Goal: Transaction & Acquisition: Purchase product/service

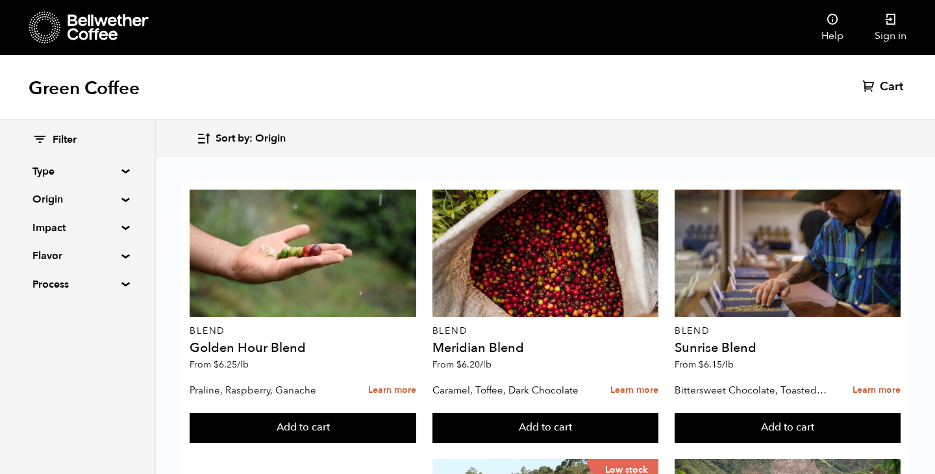
click at [117, 281] on summary "Process" at bounding box center [77, 284] width 90 height 16
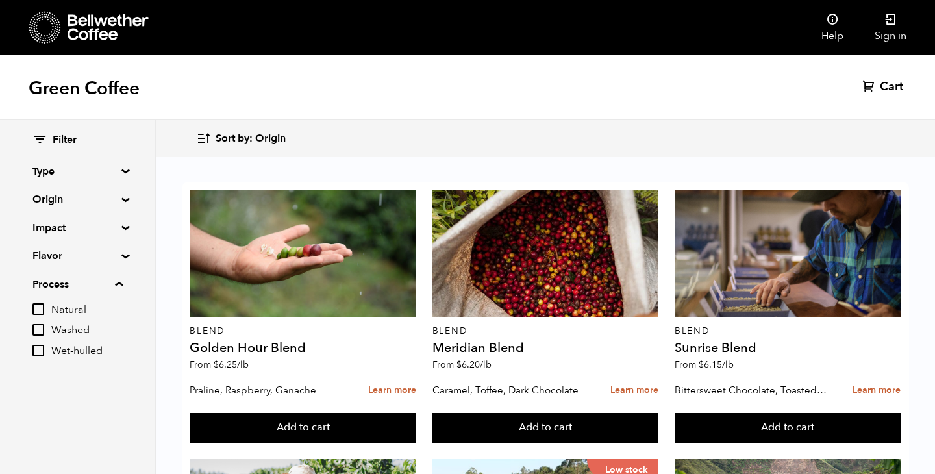
click at [120, 282] on summary "Process" at bounding box center [77, 284] width 90 height 16
click at [121, 169] on summary "Type" at bounding box center [77, 172] width 90 height 16
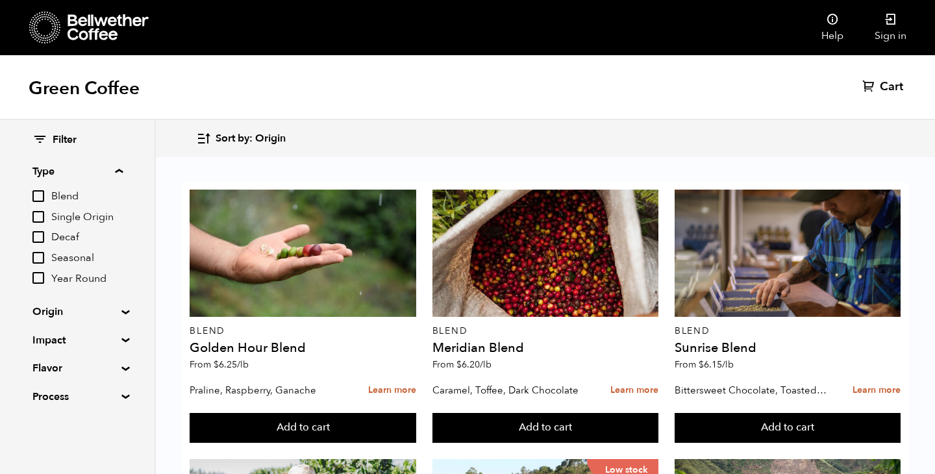
click at [121, 170] on summary "Type" at bounding box center [77, 172] width 90 height 16
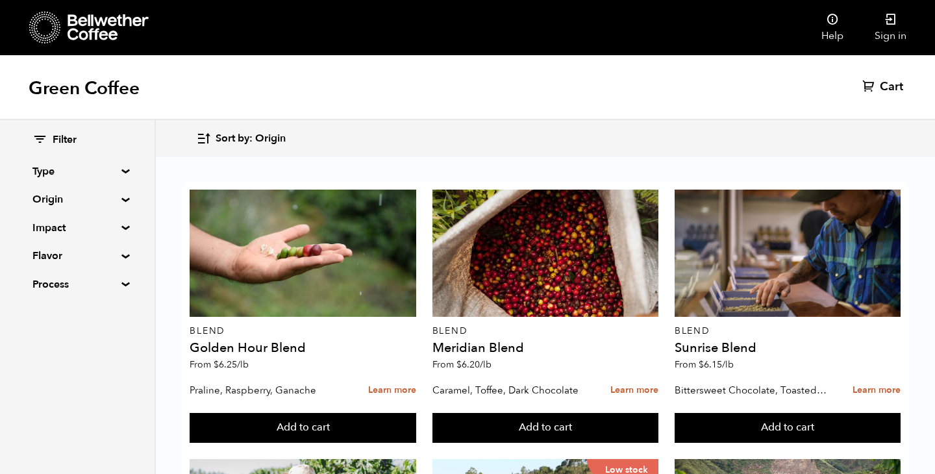
click at [118, 196] on div "Filter Type Blend Single Origin Decaf Seasonal Year Round Origin Blend Brazil B…" at bounding box center [77, 212] width 154 height 185
click at [120, 200] on summary "Origin" at bounding box center [77, 199] width 90 height 16
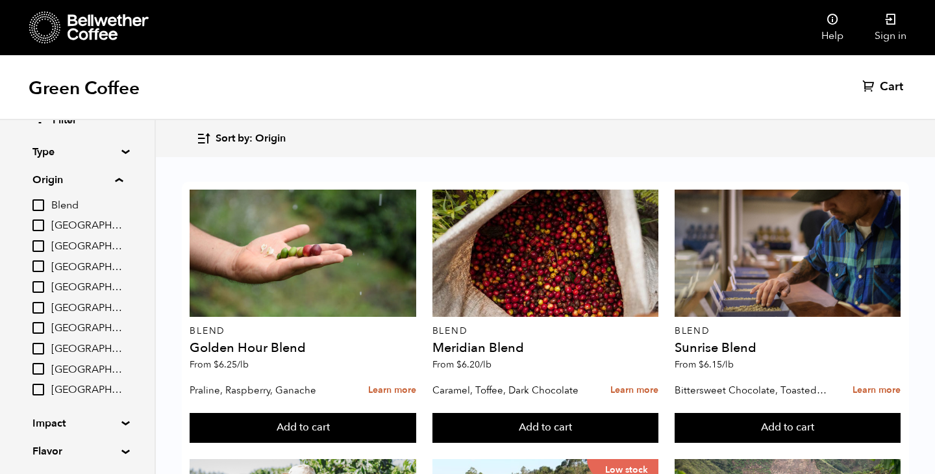
scroll to position [19, 0]
click at [36, 270] on input "[GEOGRAPHIC_DATA]" at bounding box center [38, 267] width 12 height 12
checkbox input "true"
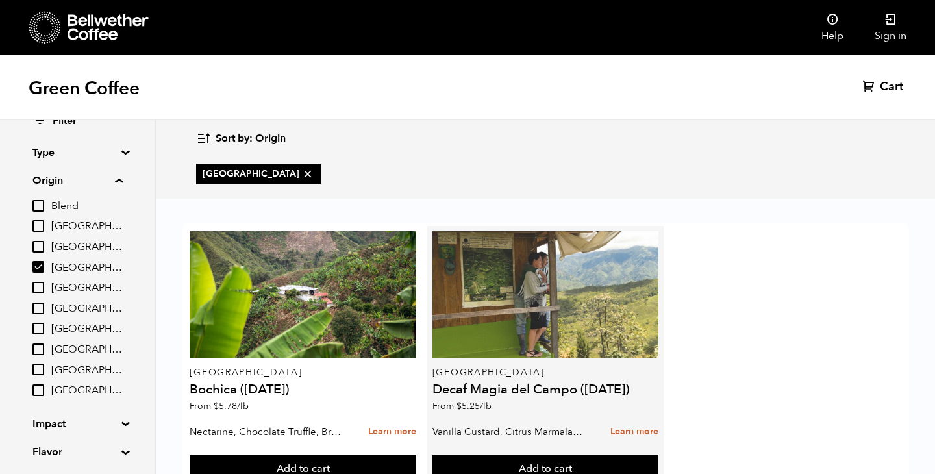
scroll to position [51, 0]
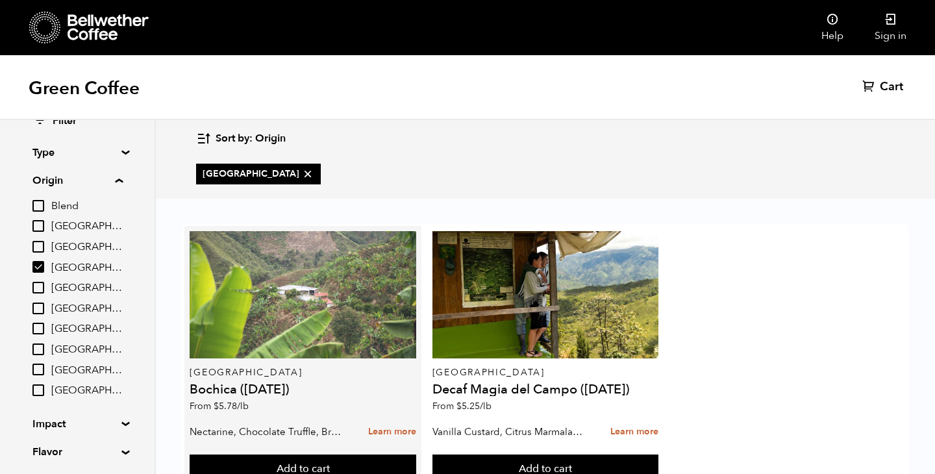
click at [365, 280] on div at bounding box center [303, 294] width 226 height 127
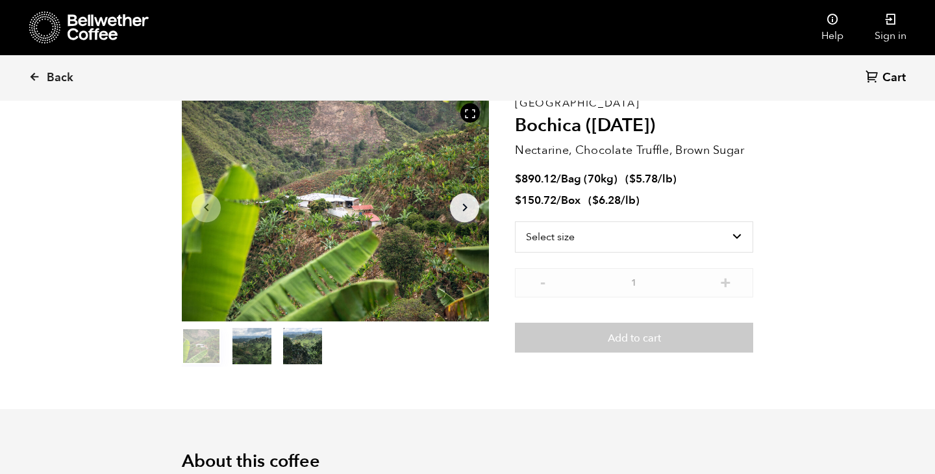
scroll to position [77, 0]
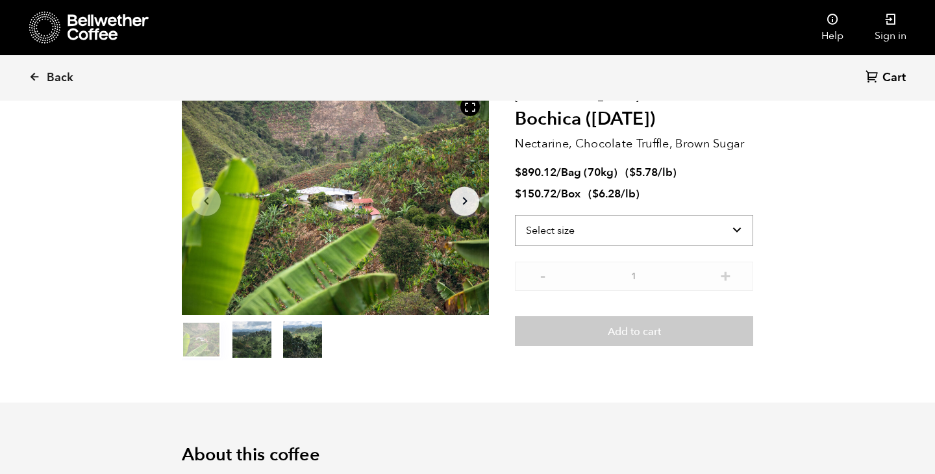
click at [588, 229] on select "Select size Bag (70kg) (154 lbs) Box (24 lbs)" at bounding box center [634, 230] width 238 height 31
select select "bag"
click at [515, 215] on select "Select size Bag (70kg) (154 lbs) Box (24 lbs)" at bounding box center [634, 230] width 238 height 31
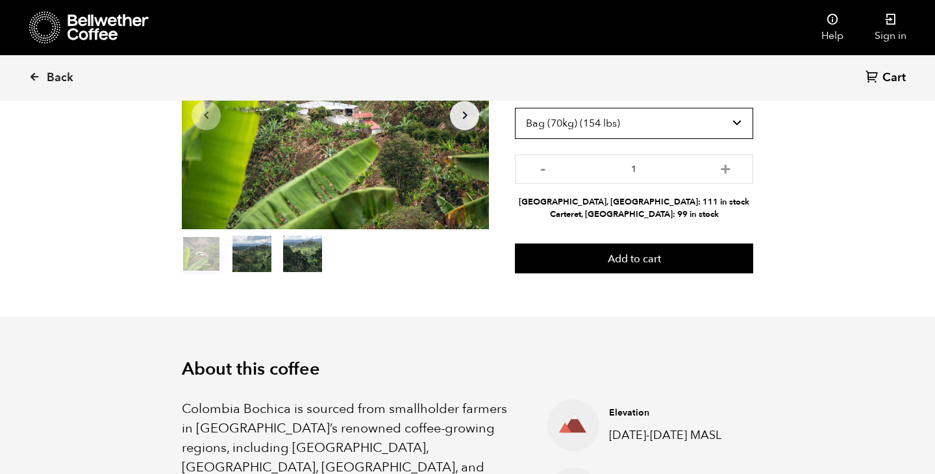
scroll to position [160, 0]
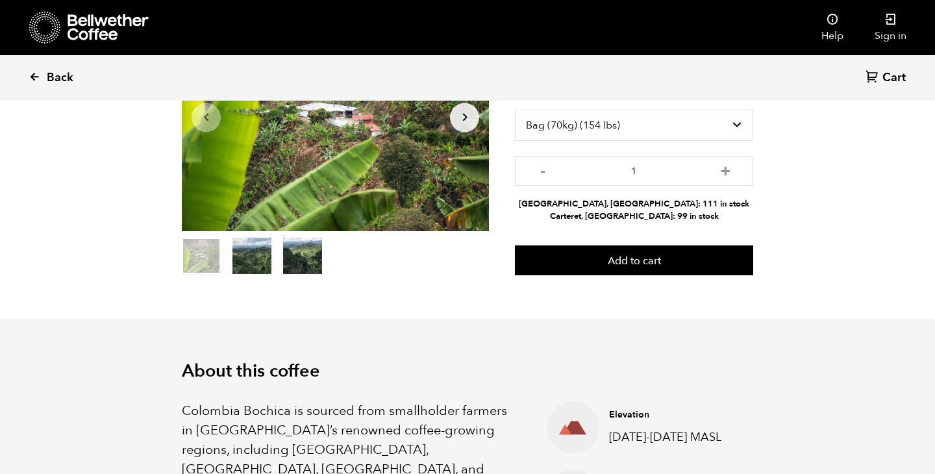
click at [52, 95] on link "Back" at bounding box center [69, 78] width 80 height 44
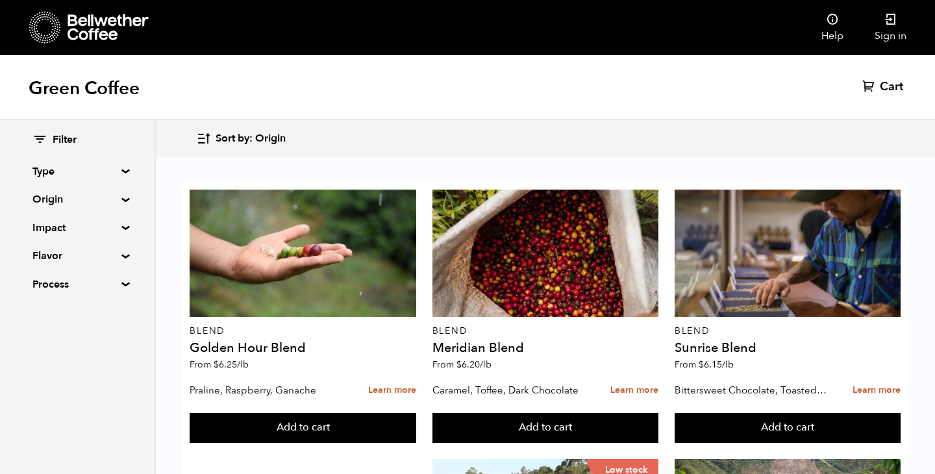
click at [121, 254] on summary "Flavor" at bounding box center [77, 256] width 90 height 16
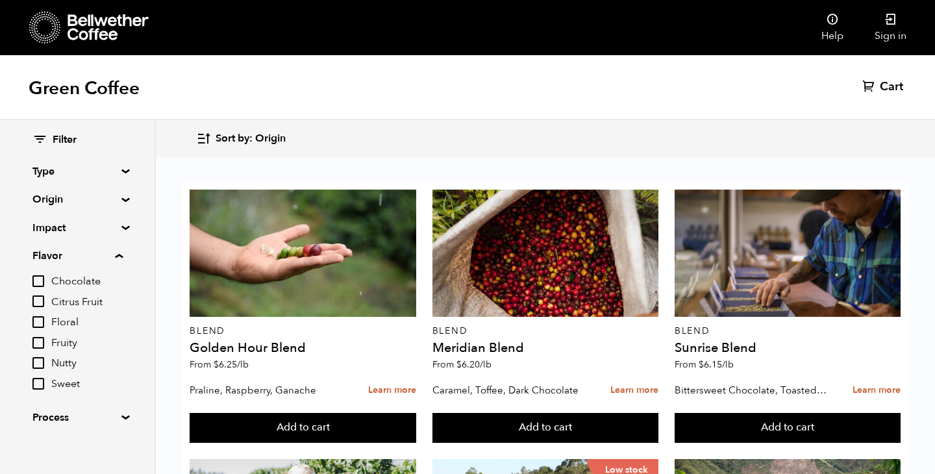
click at [360, 121] on div "Sort by: Origin Sort by: Origin Sort by: Most recent Sort by: Name Sort by: Pri…" at bounding box center [467, 138] width 935 height 37
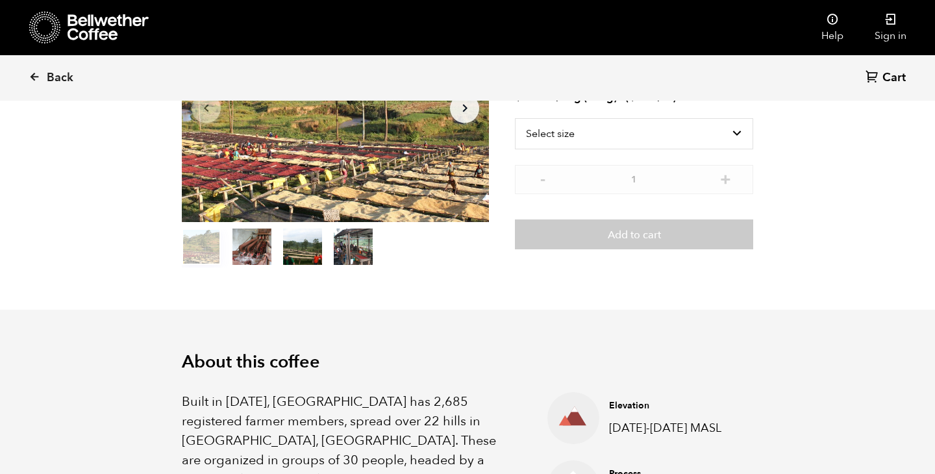
scroll to position [96, 0]
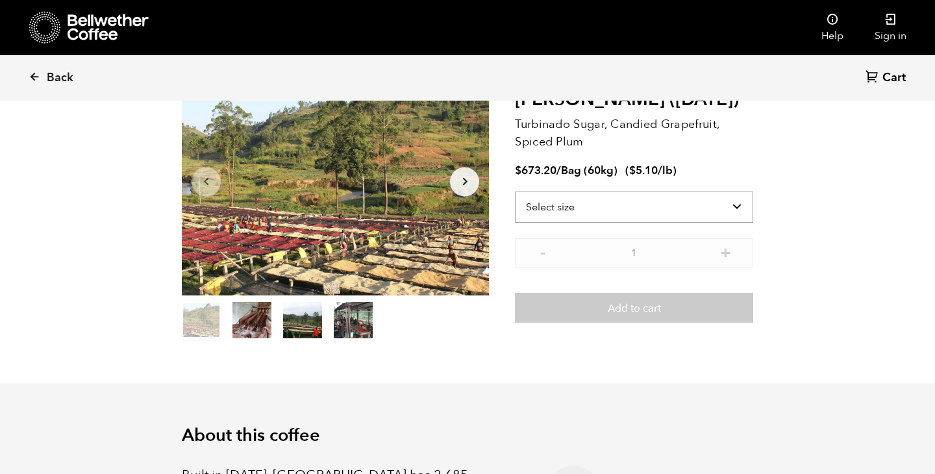
click at [560, 200] on select "Select size Bag (60kg) (132 lbs)" at bounding box center [634, 206] width 238 height 31
click at [41, 80] on link "Back" at bounding box center [69, 78] width 80 height 44
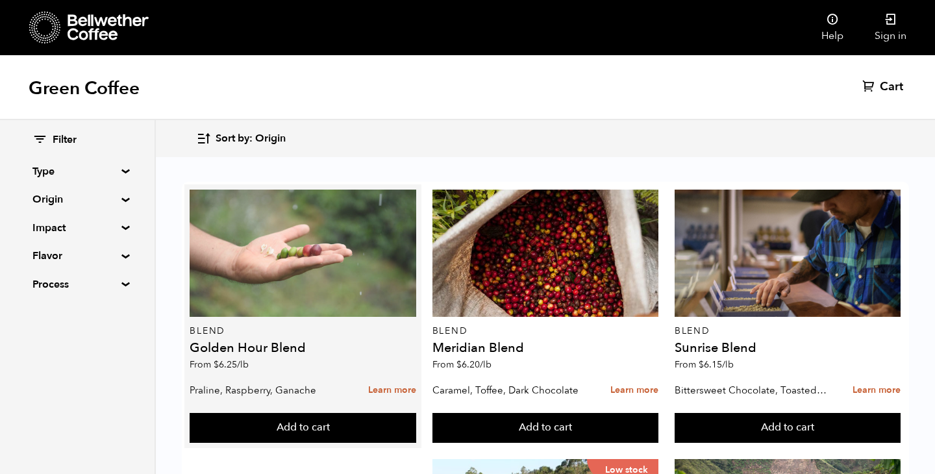
scroll to position [2, 0]
